Goal: Task Accomplishment & Management: Manage account settings

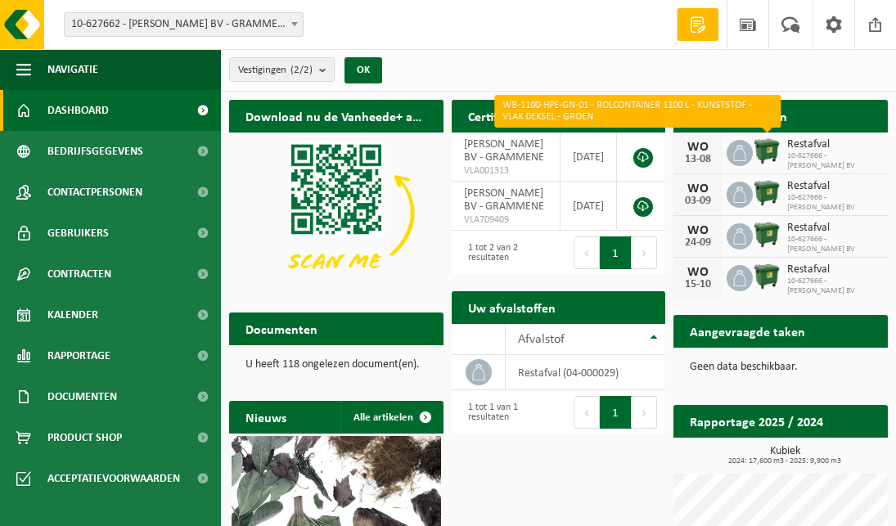
click at [766, 147] on img at bounding box center [767, 152] width 28 height 28
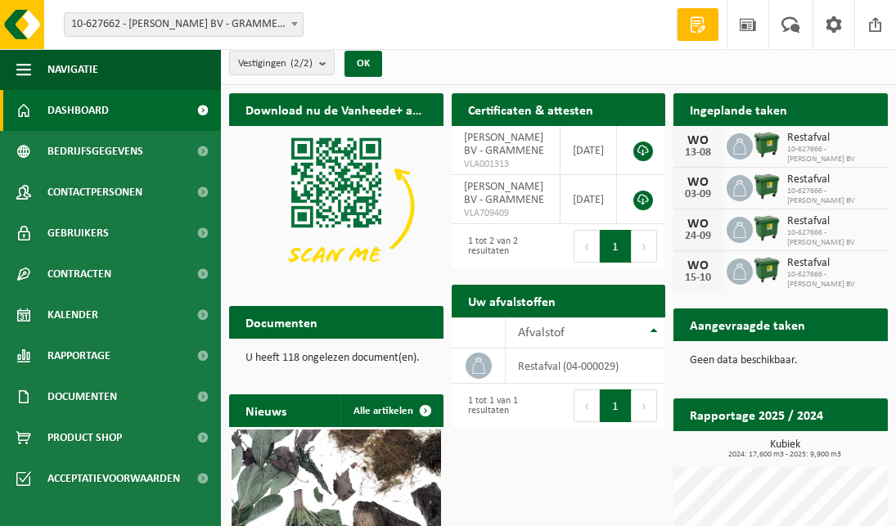
scroll to position [3, 0]
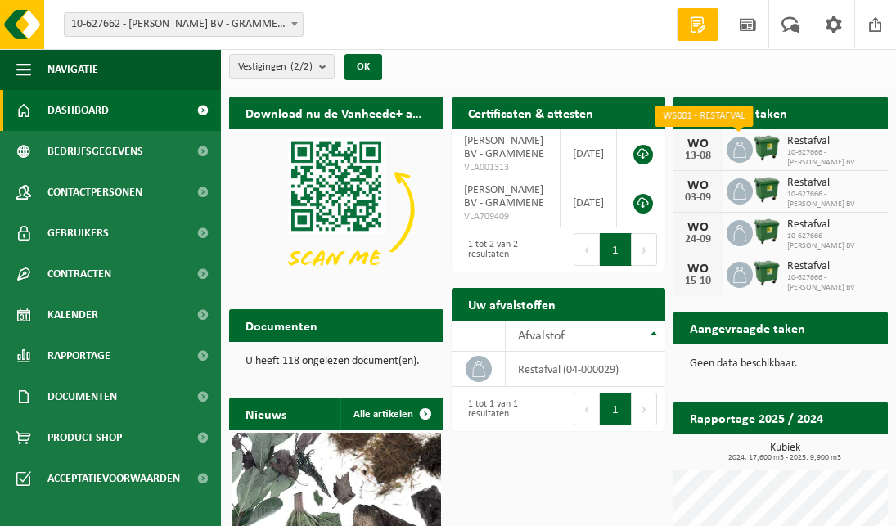
click at [743, 151] on icon at bounding box center [740, 150] width 16 height 16
click at [788, 148] on span "10-627666 - DE SMUL FILIP BV" at bounding box center [834, 158] width 93 height 20
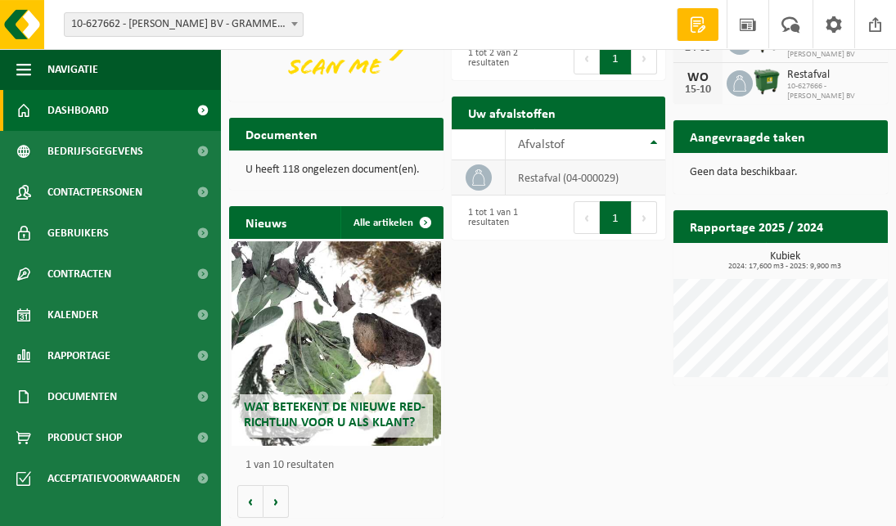
scroll to position [201, 0]
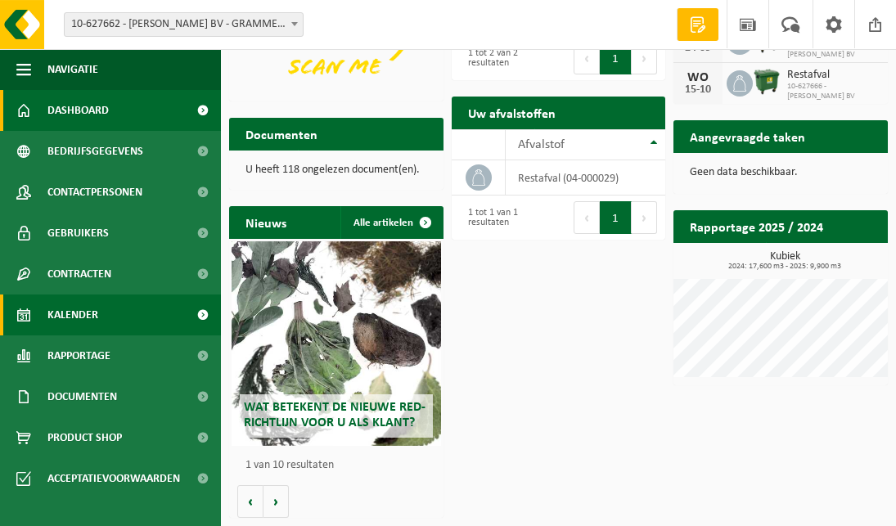
click at [141, 314] on link "Kalender" at bounding box center [110, 315] width 221 height 41
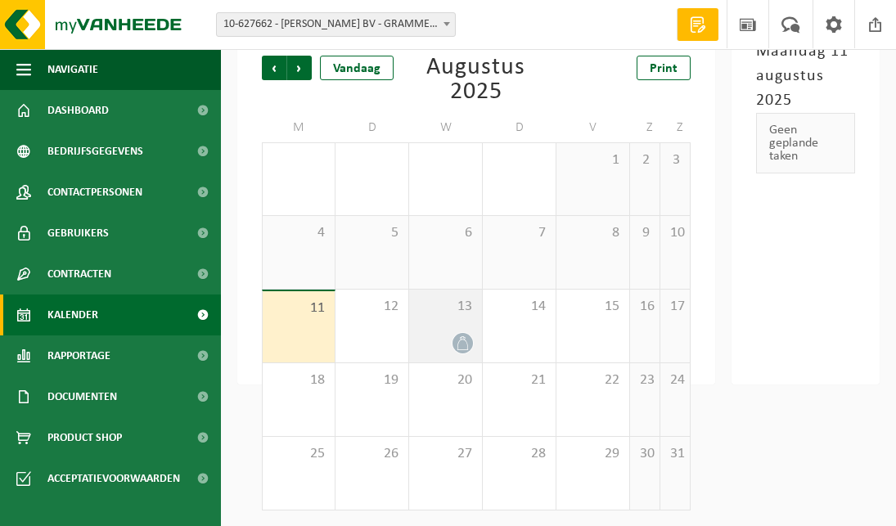
scroll to position [133, 0]
click at [458, 338] on icon at bounding box center [463, 344] width 14 height 14
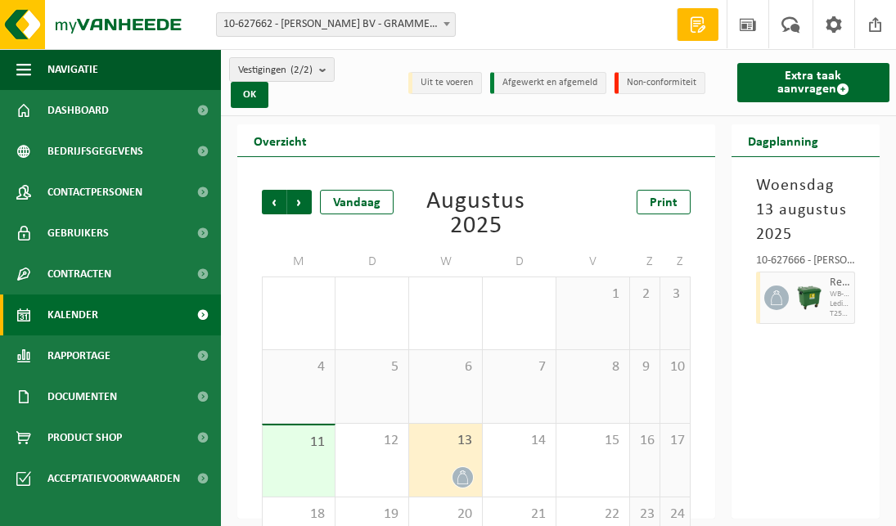
scroll to position [0, 0]
click at [850, 296] on span "button" at bounding box center [846, 298] width 13 height 33
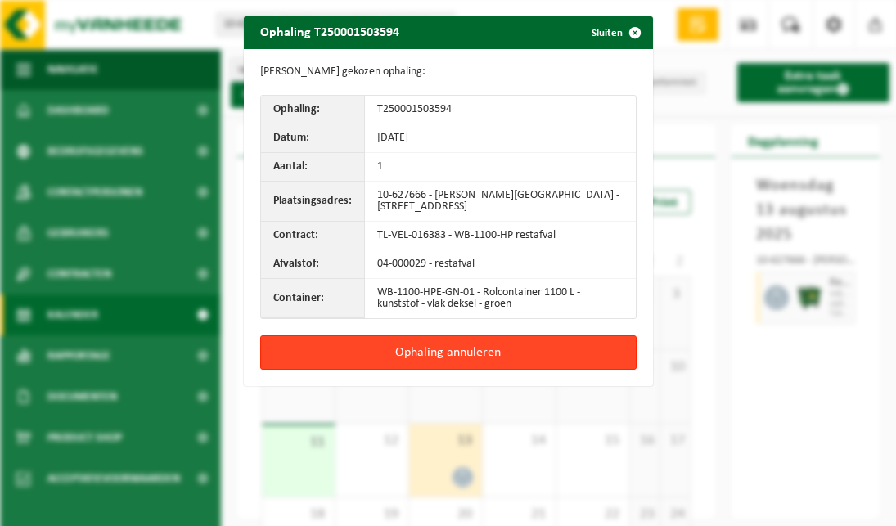
click at [512, 346] on button "Ophaling annuleren" at bounding box center [448, 353] width 377 height 34
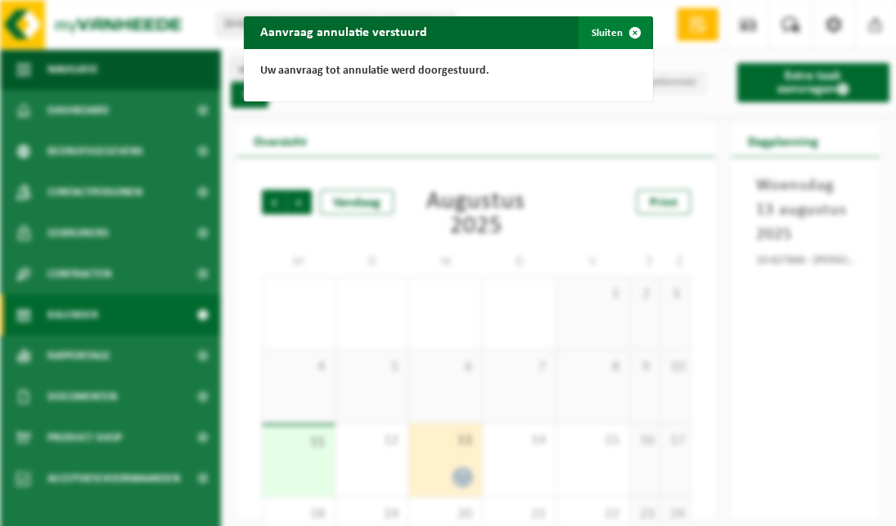
click at [635, 27] on span "button" at bounding box center [635, 32] width 33 height 33
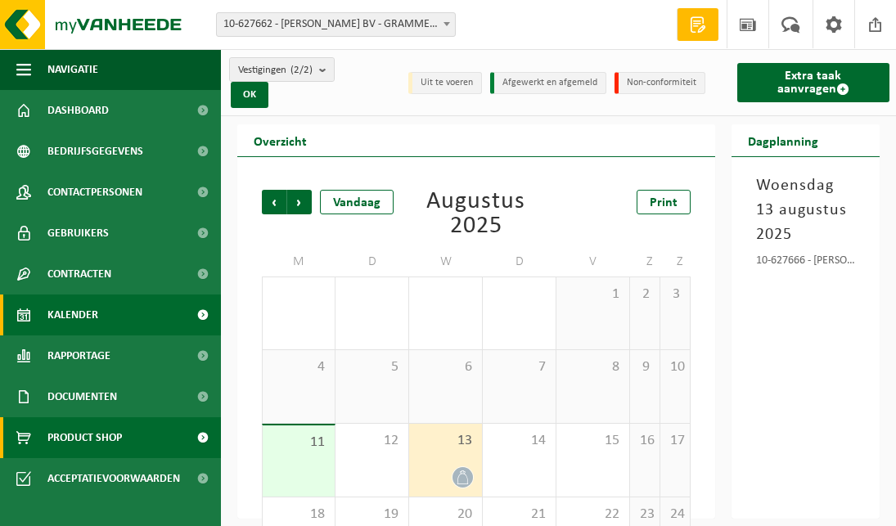
click at [124, 436] on link "Product Shop" at bounding box center [110, 437] width 221 height 41
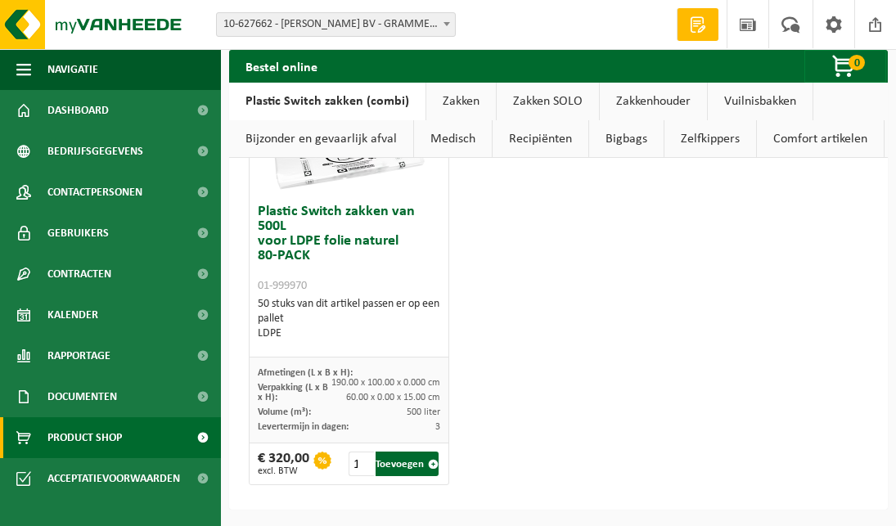
scroll to position [2105, 0]
